Goal: Information Seeking & Learning: Learn about a topic

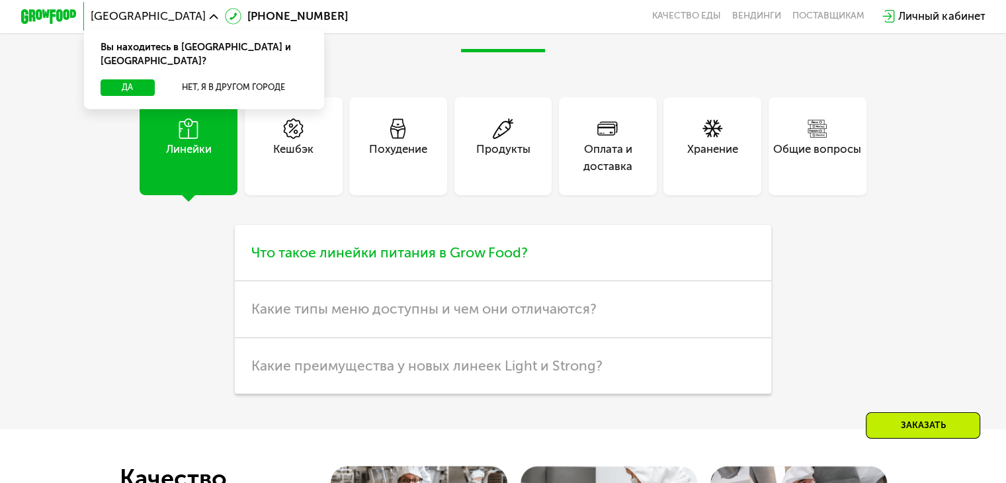
scroll to position [2570, 0]
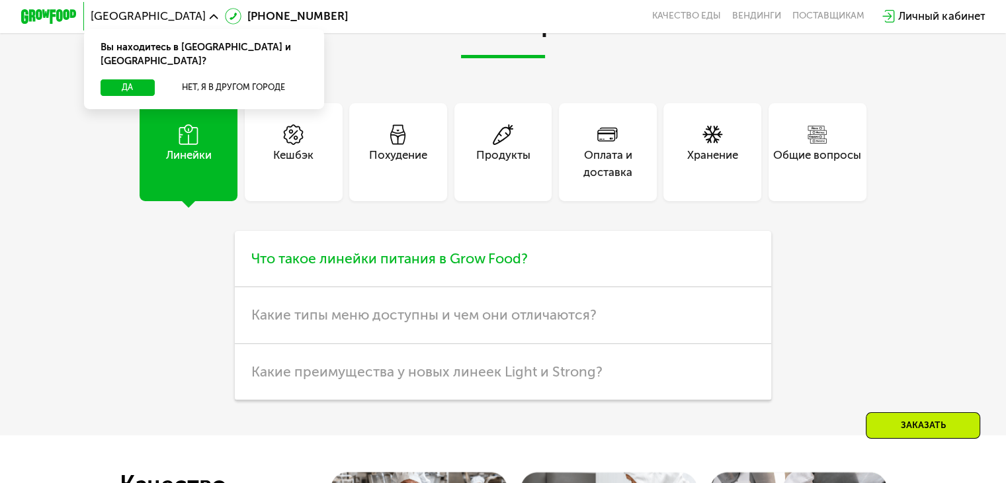
click at [372, 266] on span "Что такое линейки питания в Grow Food?" at bounding box center [389, 258] width 276 height 17
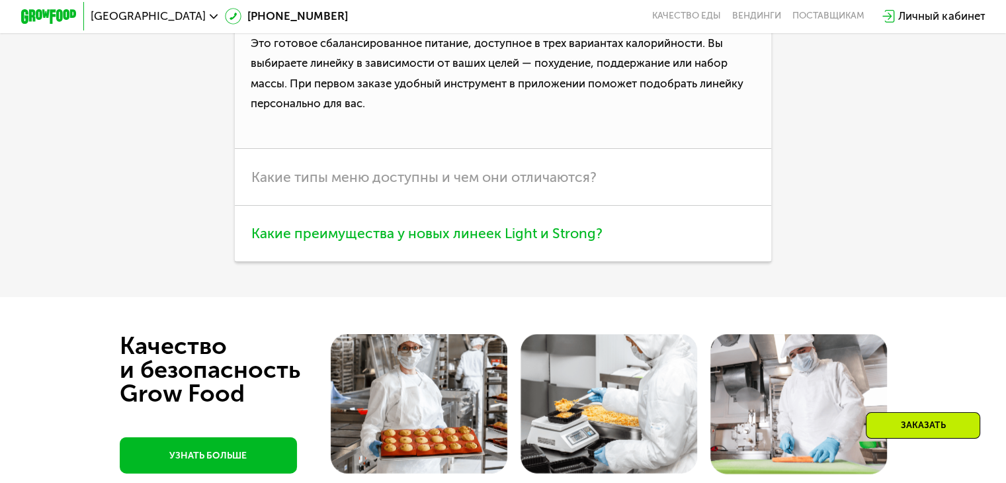
scroll to position [2834, 0]
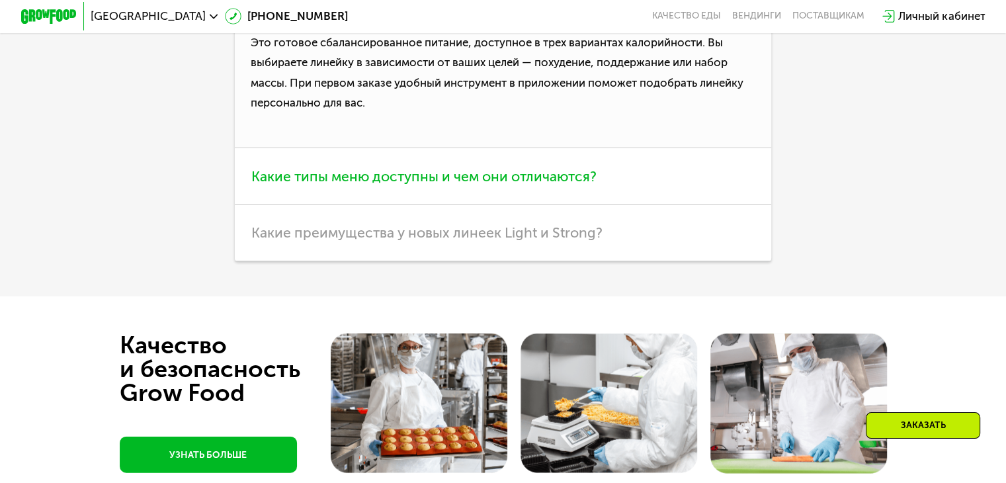
click at [467, 184] on span "Какие типы меню доступны и чем они отличаются?" at bounding box center [423, 176] width 345 height 17
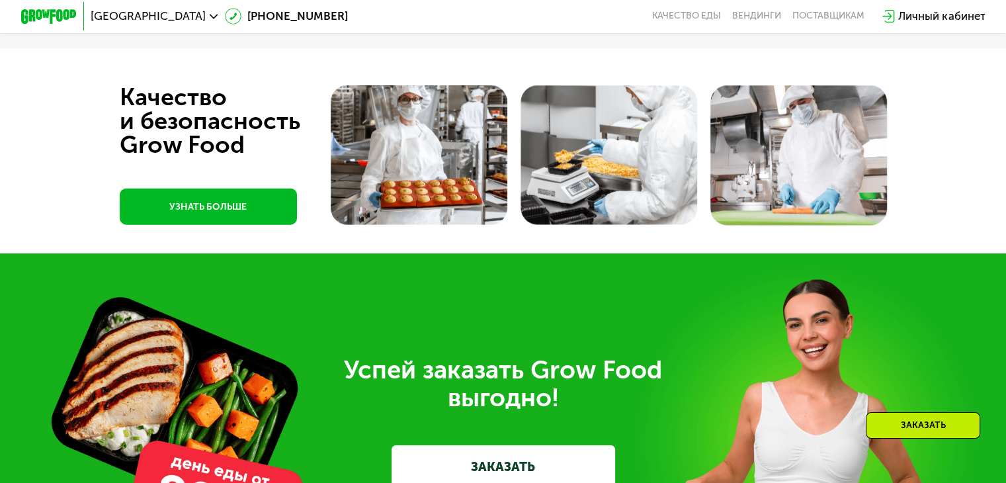
scroll to position [3165, 0]
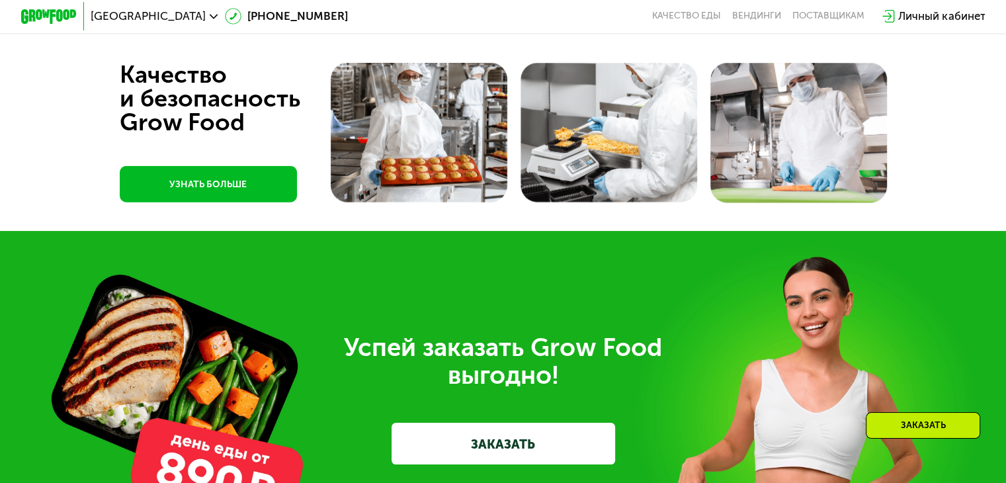
click at [187, 202] on link "УЗНАТЬ БОЛЬШЕ" at bounding box center [208, 184] width 177 height 36
